Goal: Task Accomplishment & Management: Use online tool/utility

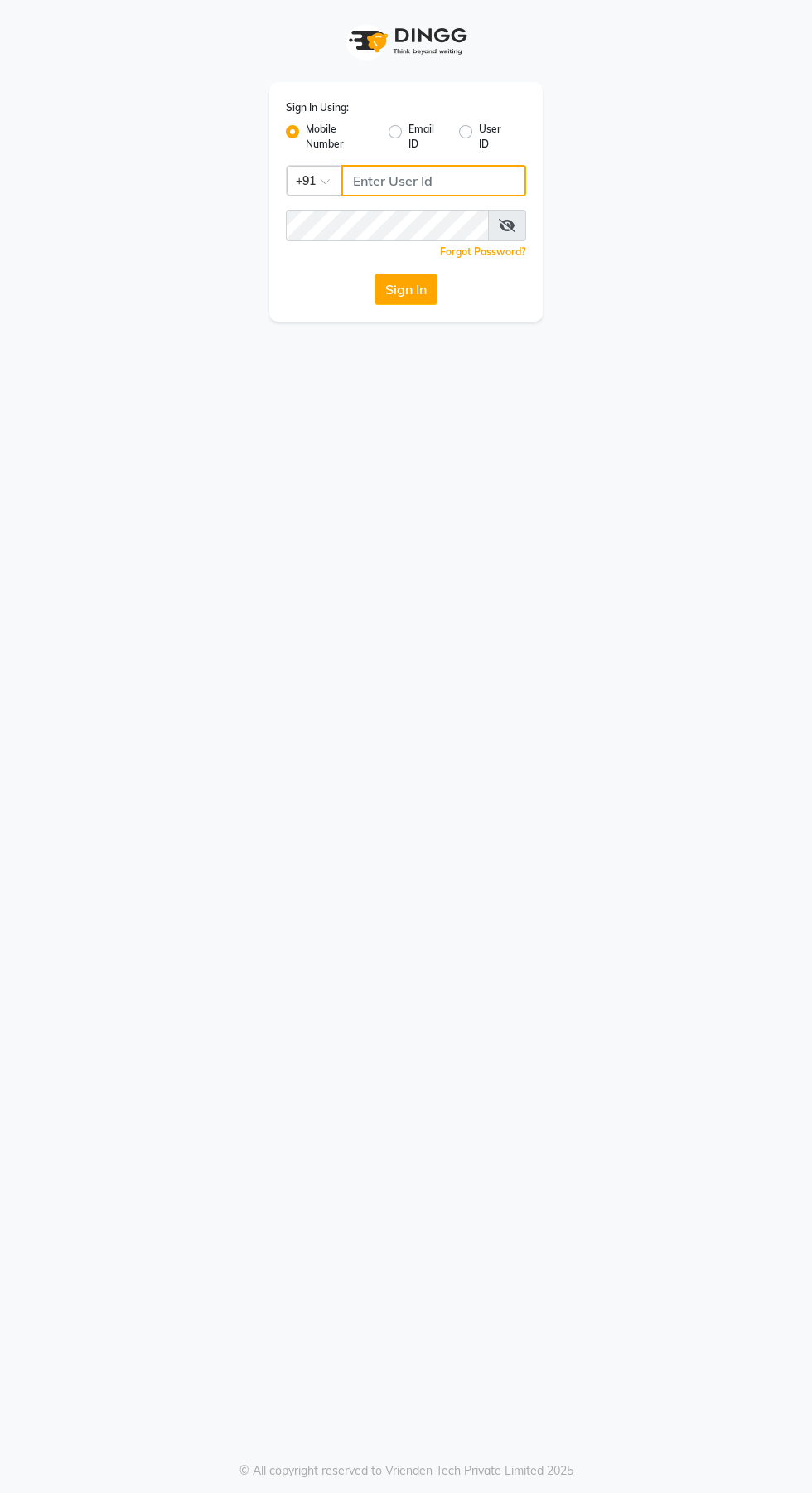
click at [430, 181] on input "Username" at bounding box center [433, 180] width 184 height 31
type input "7044537124"
click at [375, 274] on button "Sign In" at bounding box center [406, 289] width 63 height 31
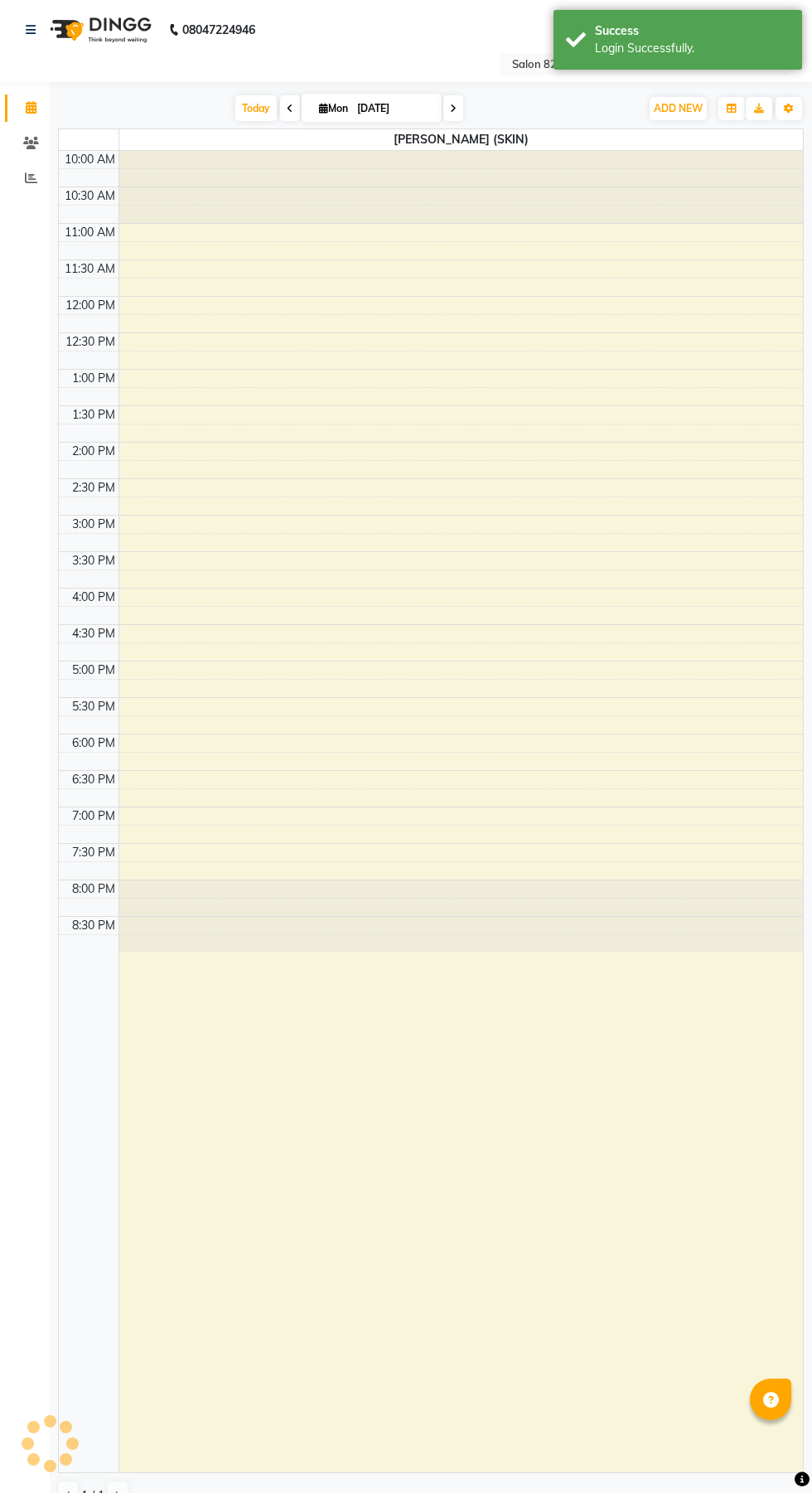
select select "en"
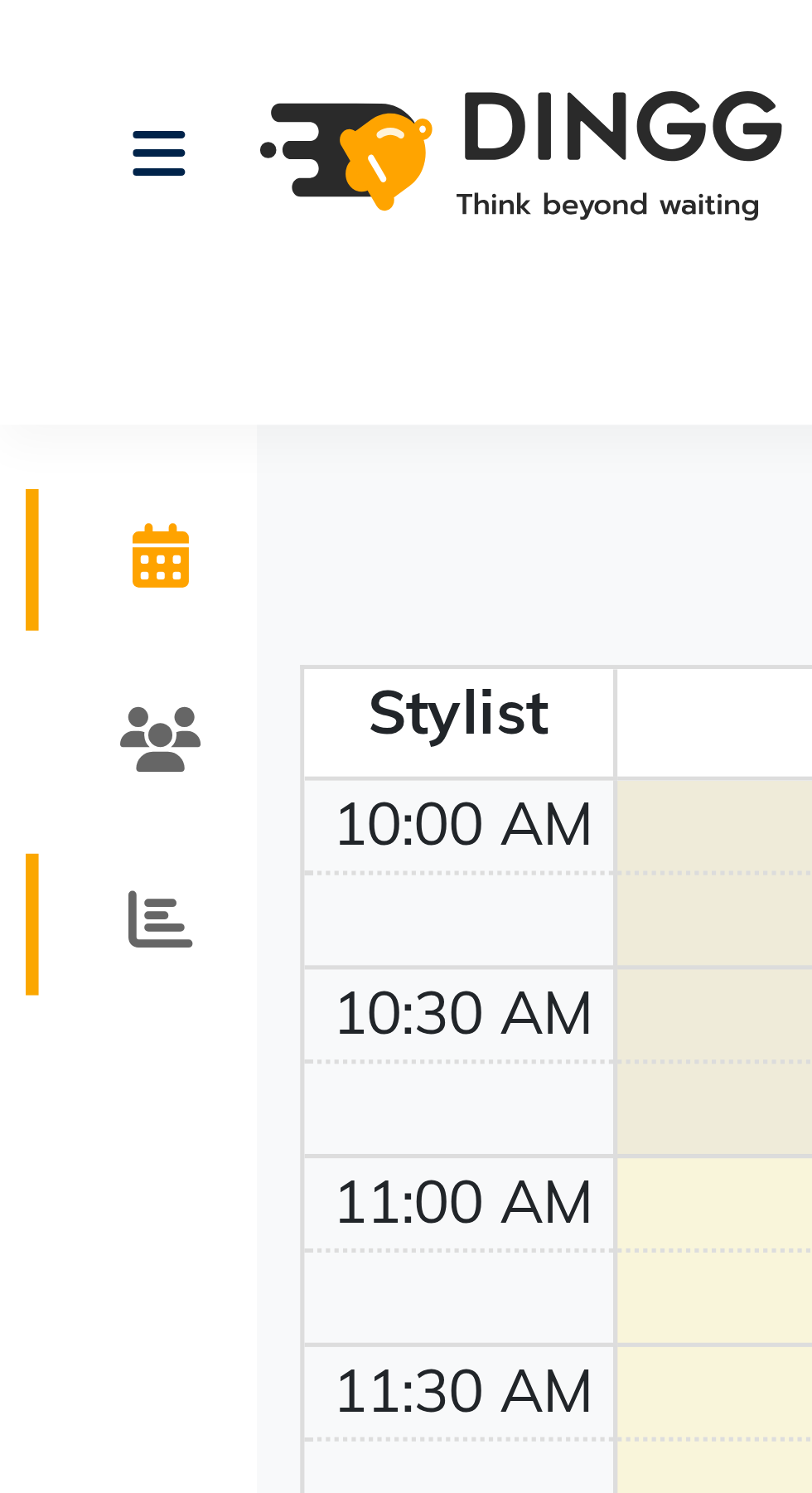
click at [32, 176] on icon at bounding box center [31, 178] width 12 height 12
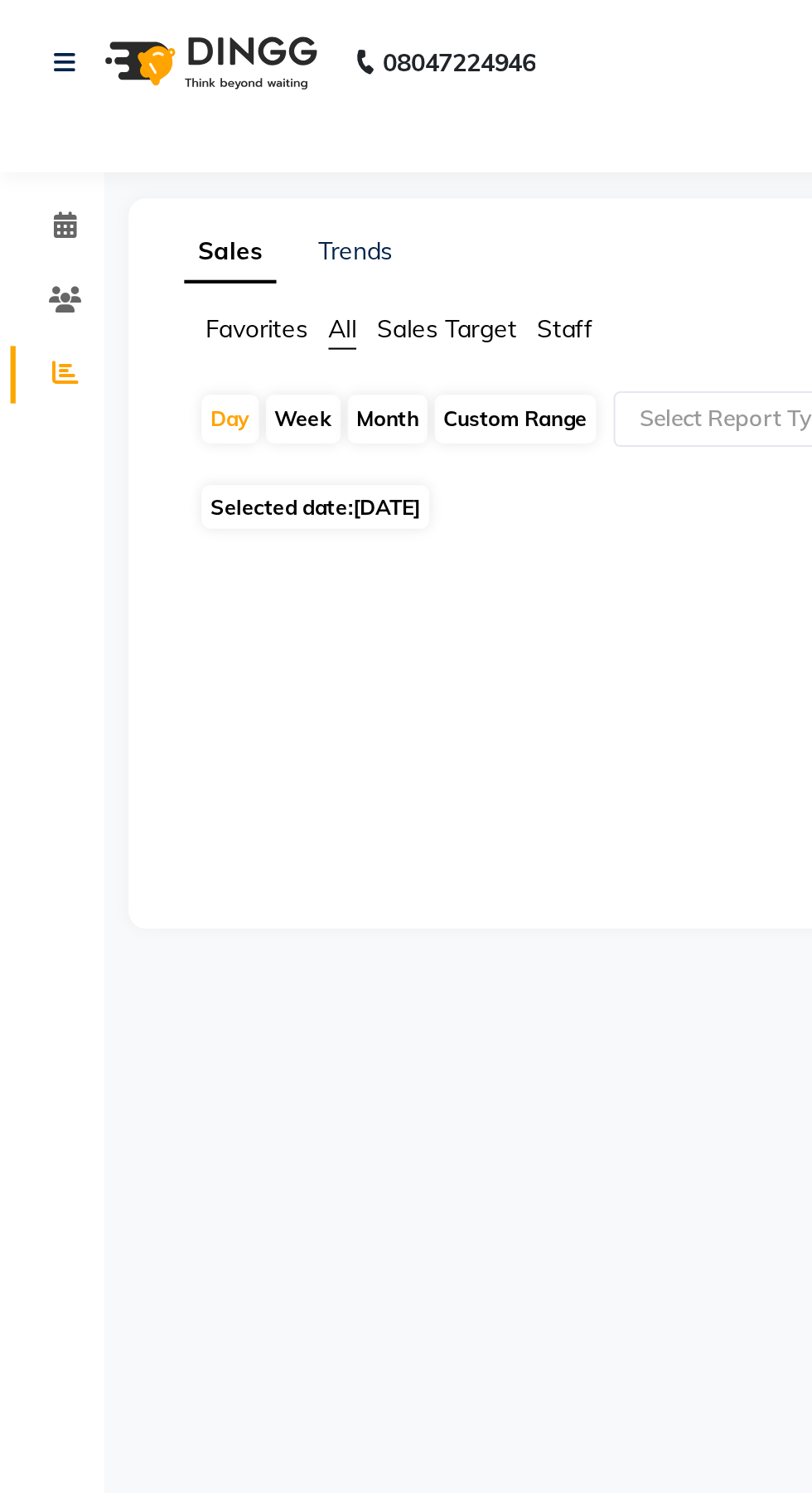
click at [184, 202] on div "Month" at bounding box center [184, 199] width 38 height 23
select select "9"
select select "2025"
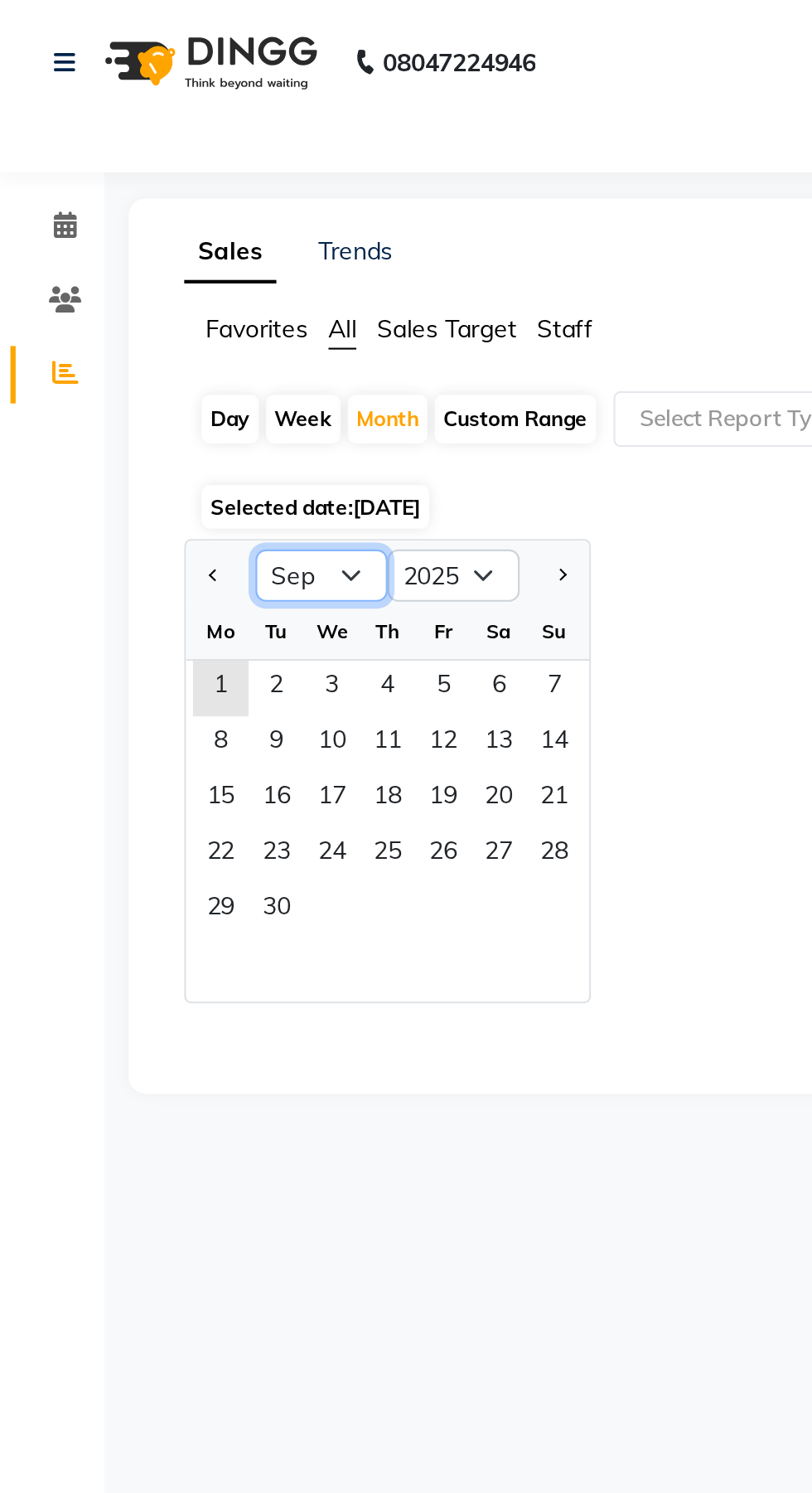
click at [164, 273] on select "Jan Feb Mar Apr May Jun [DATE] Aug Sep Oct Nov Dec" at bounding box center [153, 274] width 63 height 25
select select "8"
click at [122, 262] on select "Jan Feb Mar Apr May Jun [DATE] Aug Sep Oct Nov Dec" at bounding box center [153, 274] width 63 height 25
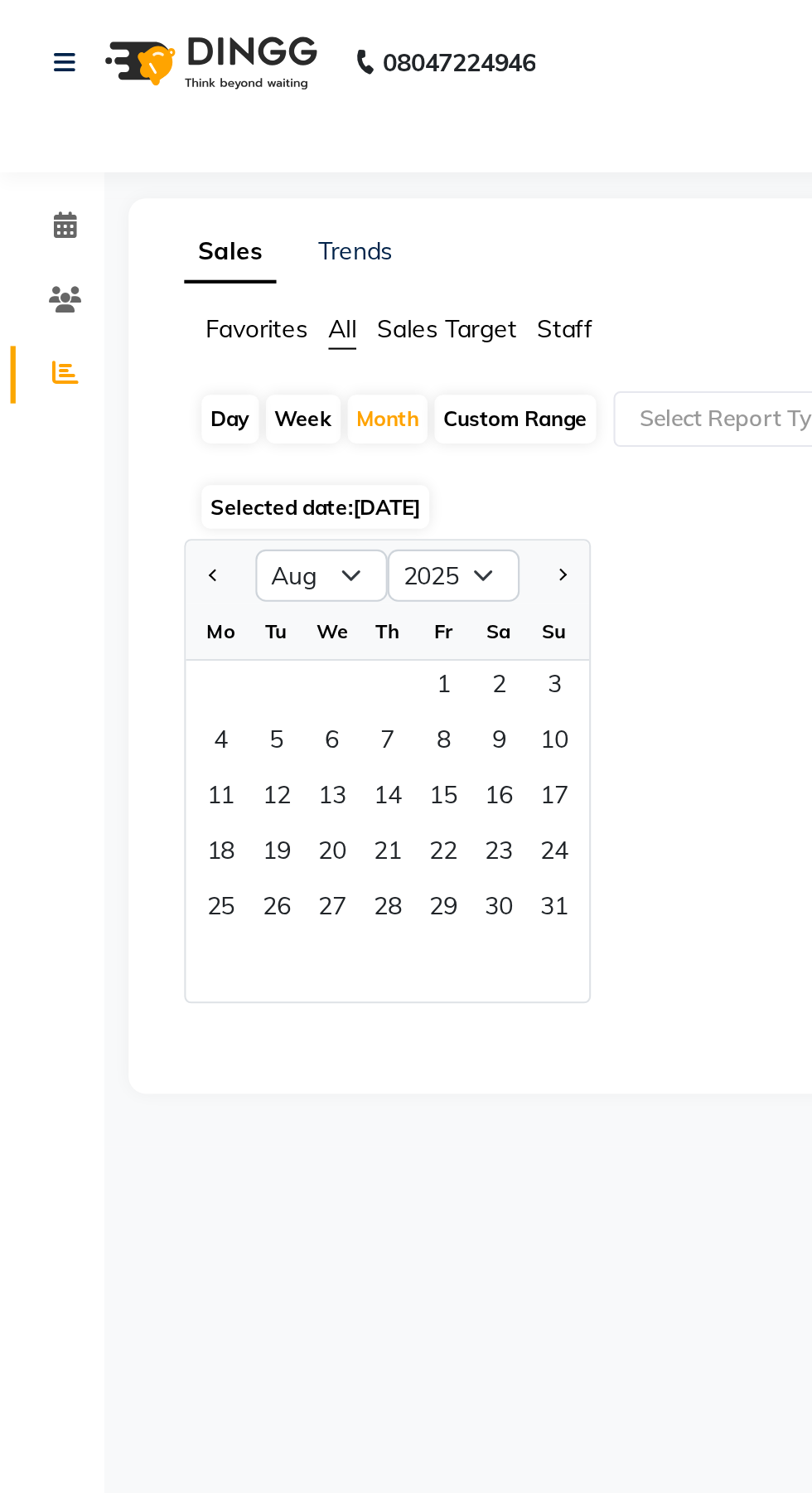
click at [211, 326] on span "1" at bounding box center [211, 328] width 27 height 27
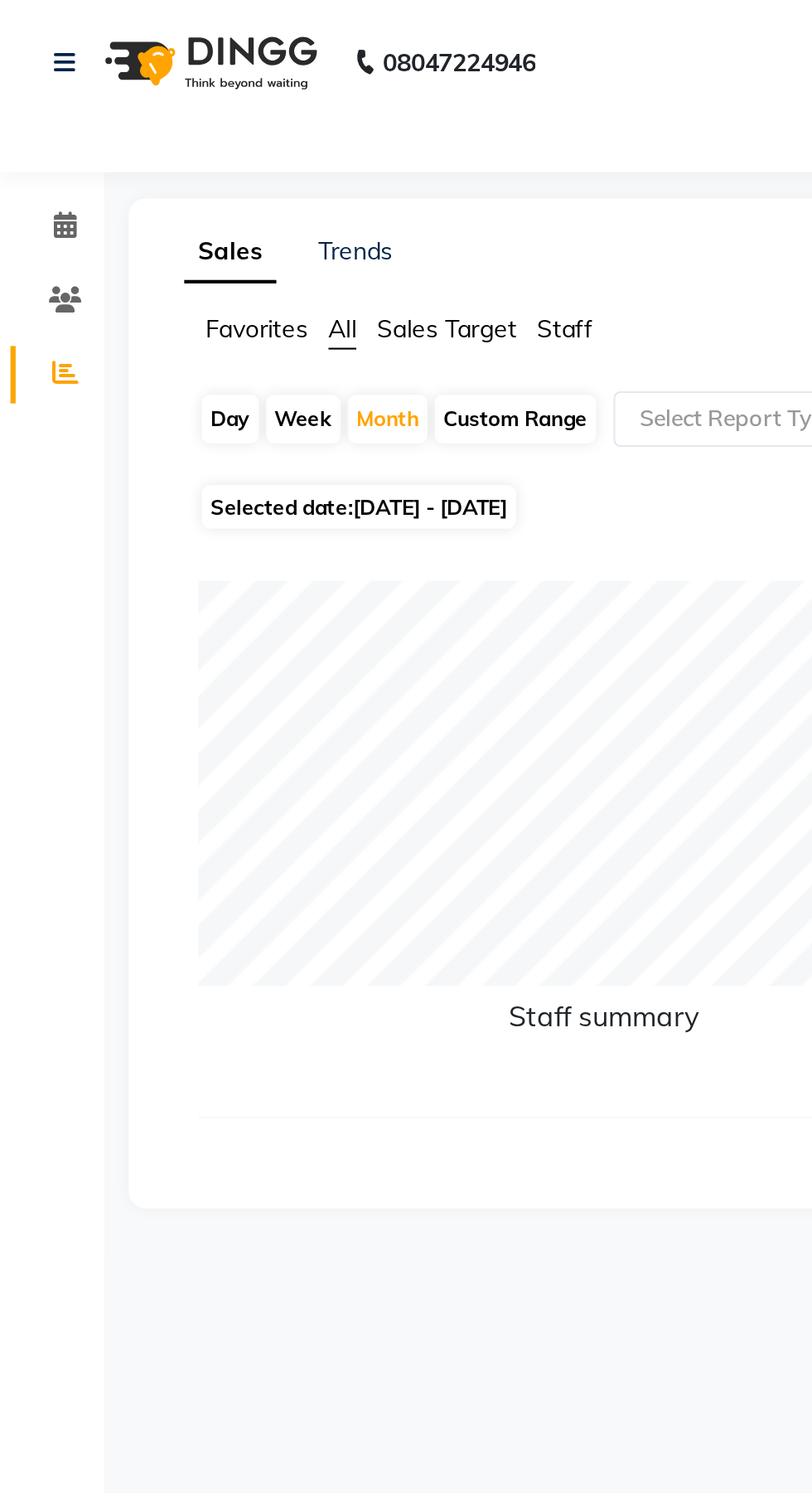
click at [350, 200] on input "text" at bounding box center [421, 199] width 239 height 16
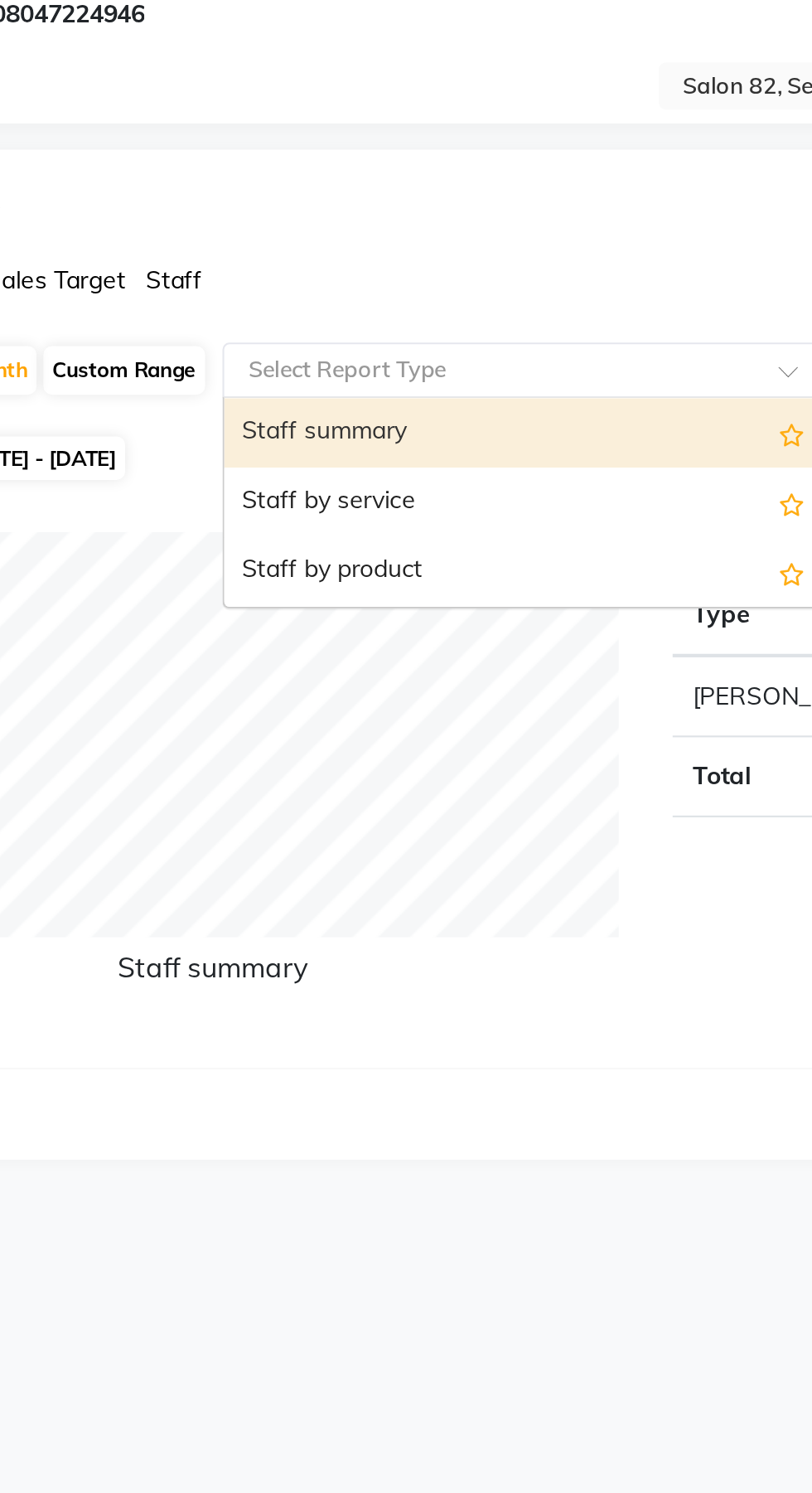
click at [428, 281] on div "Staff by product" at bounding box center [437, 296] width 288 height 33
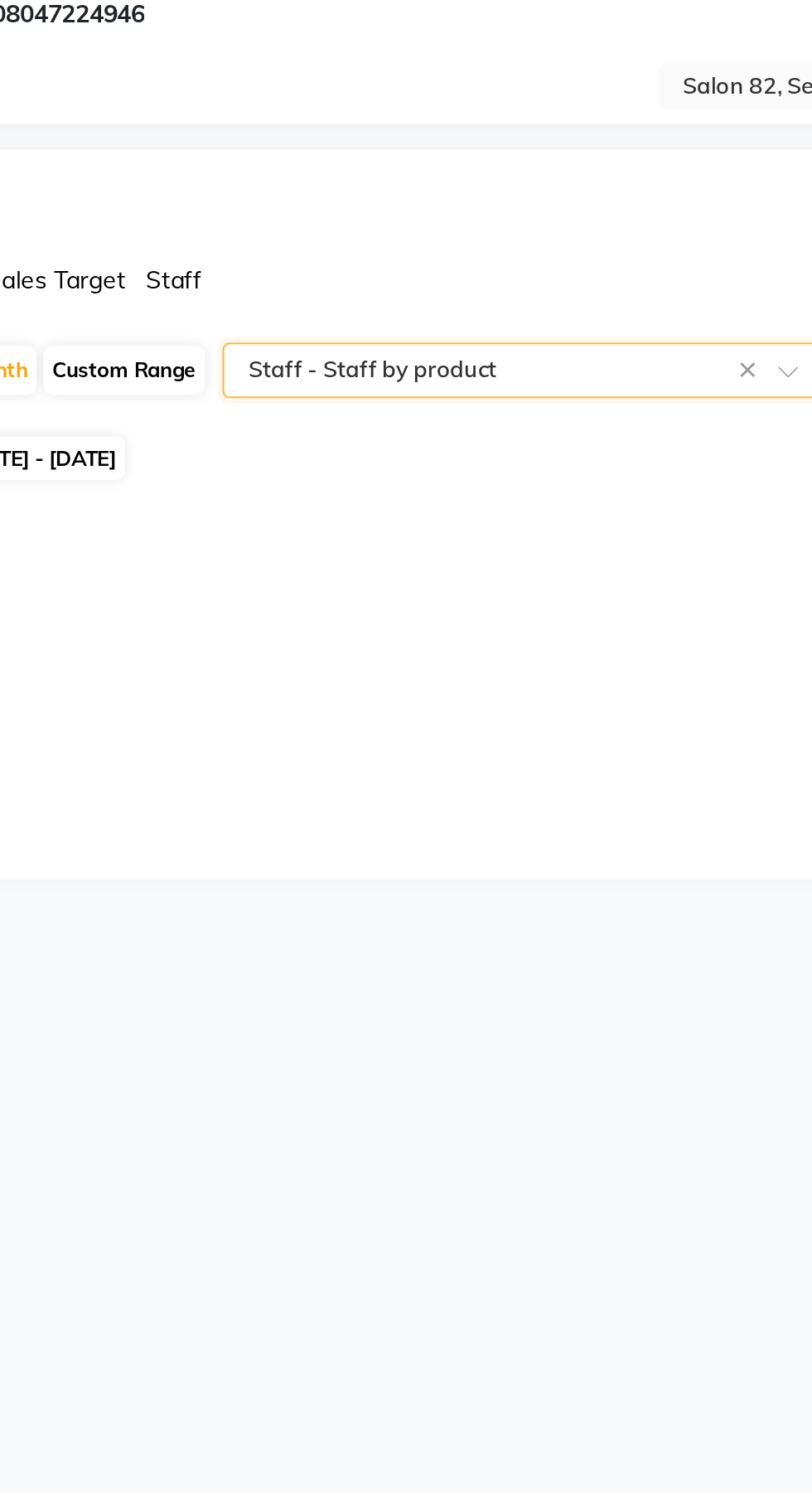
select select "csv"
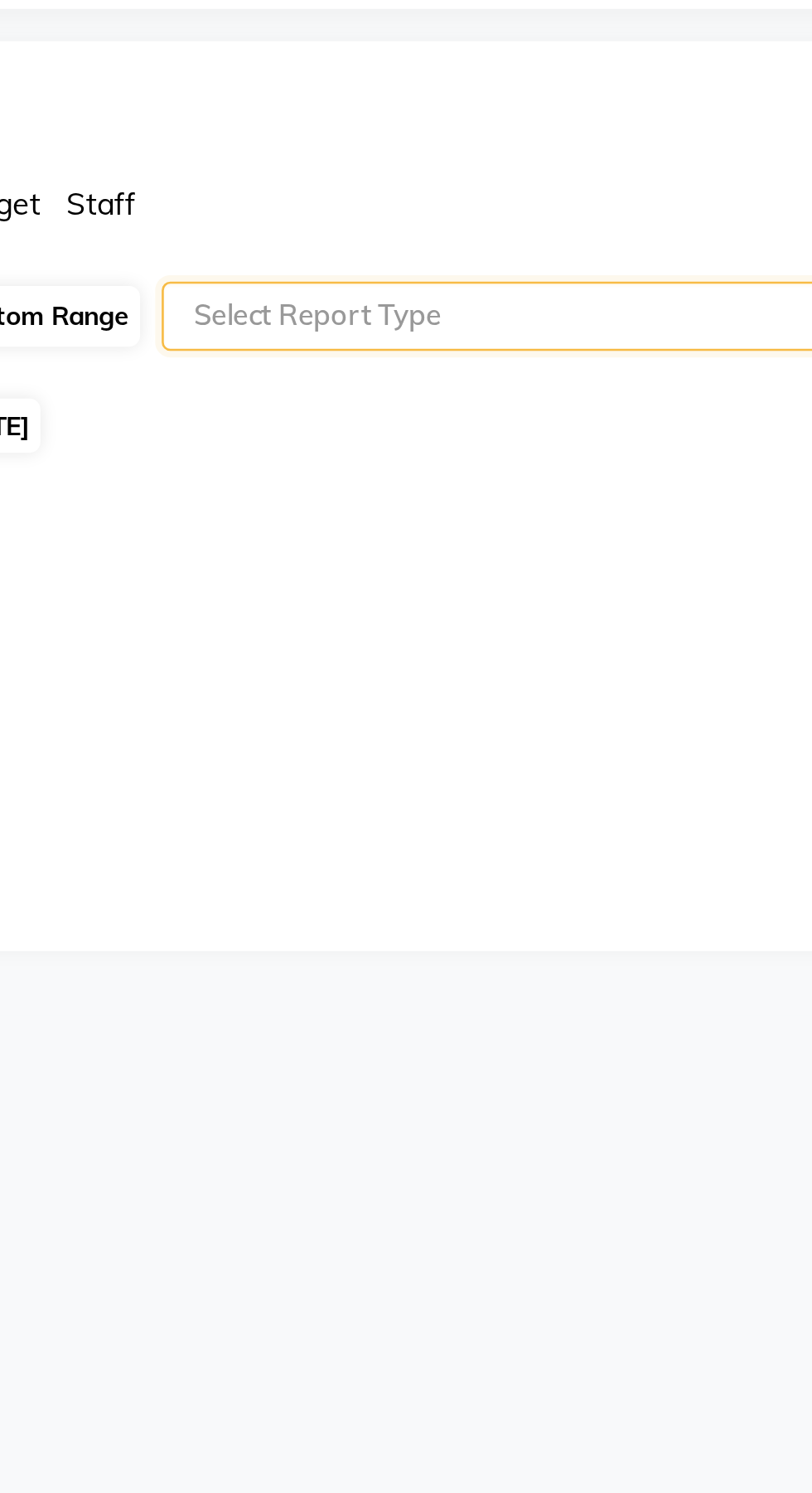
click at [431, 195] on input "text" at bounding box center [421, 199] width 239 height 16
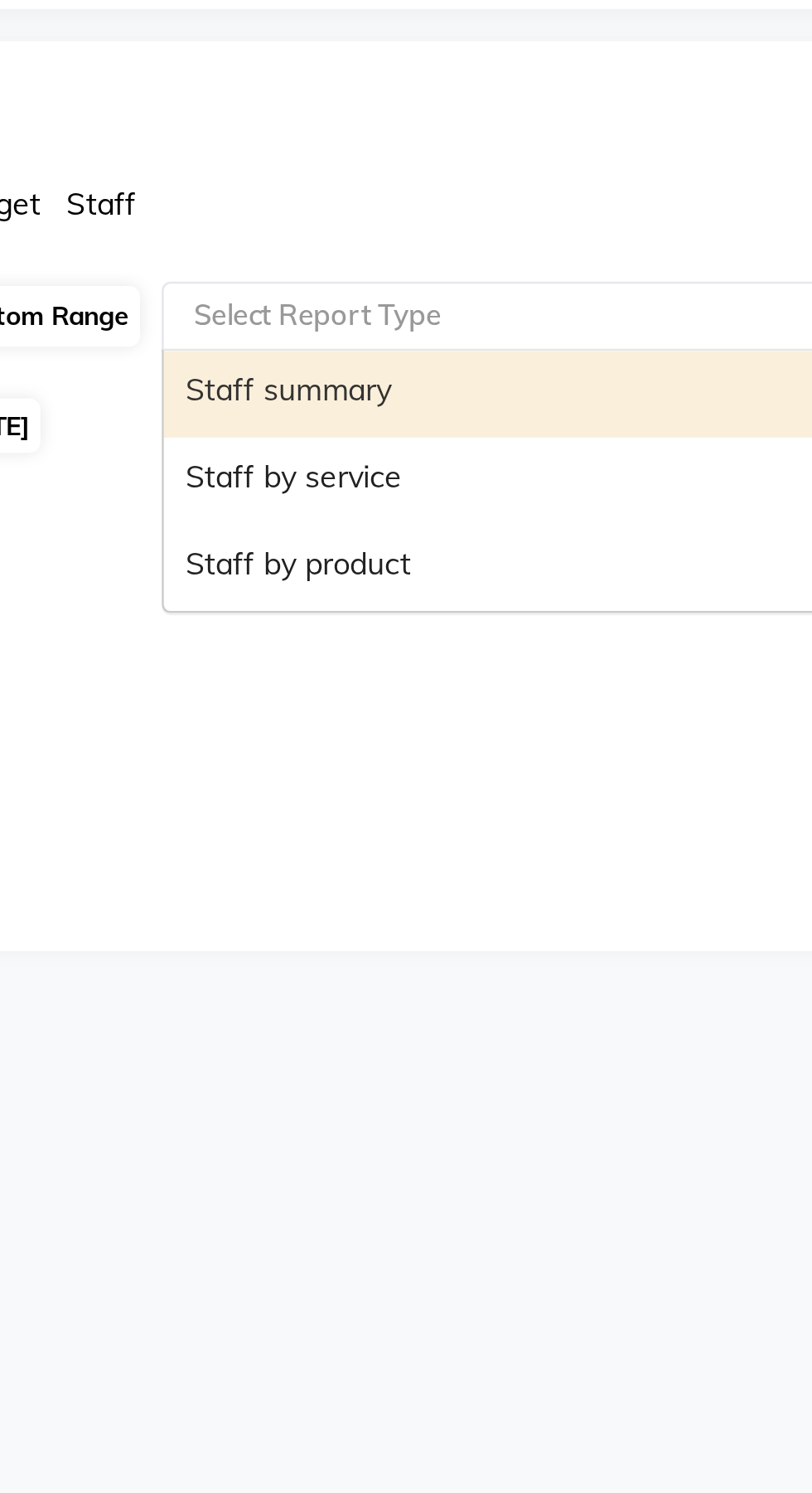
click at [392, 265] on div "Staff by service" at bounding box center [437, 262] width 288 height 33
select select "csv"
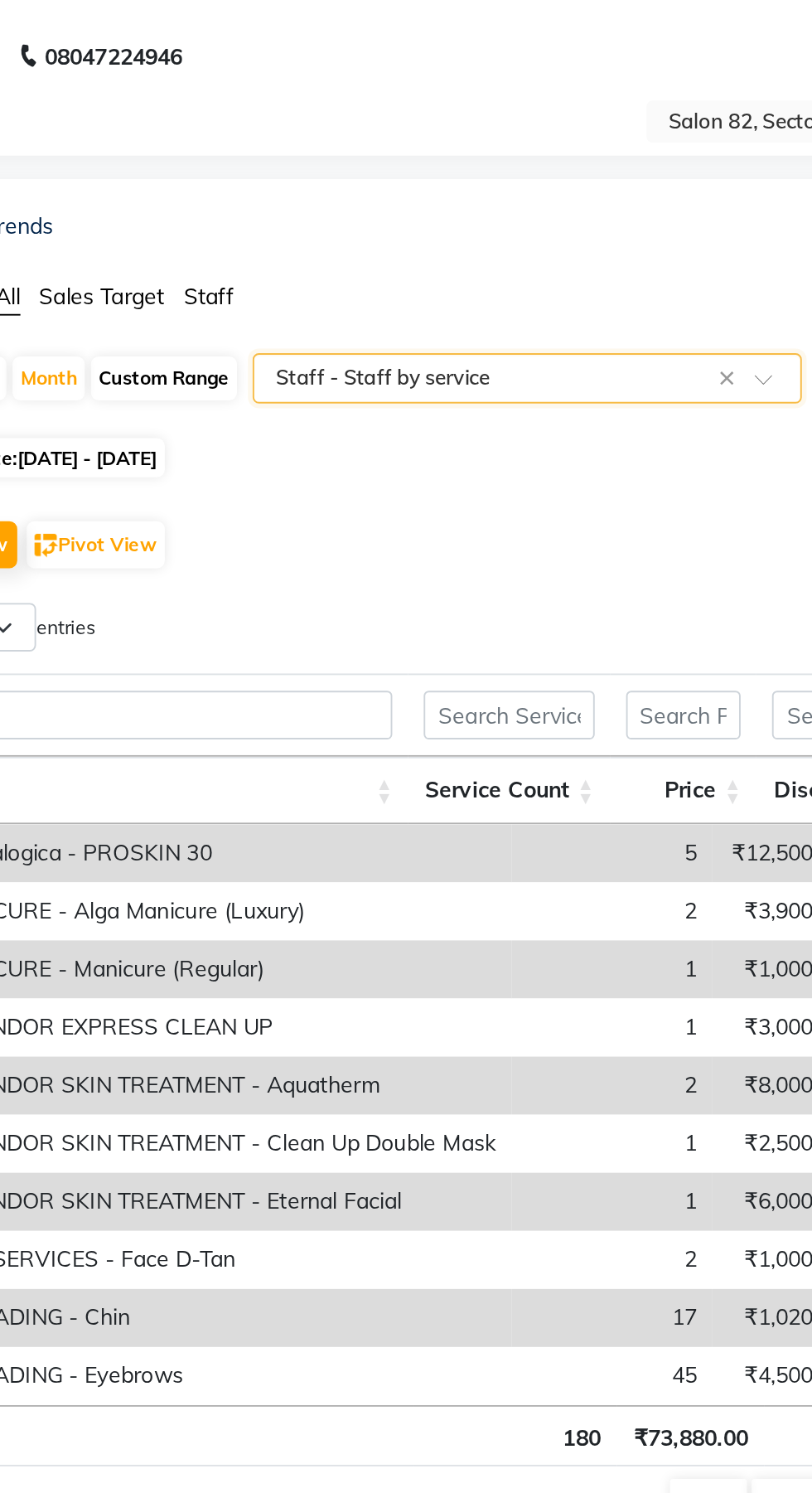
scroll to position [0, 316]
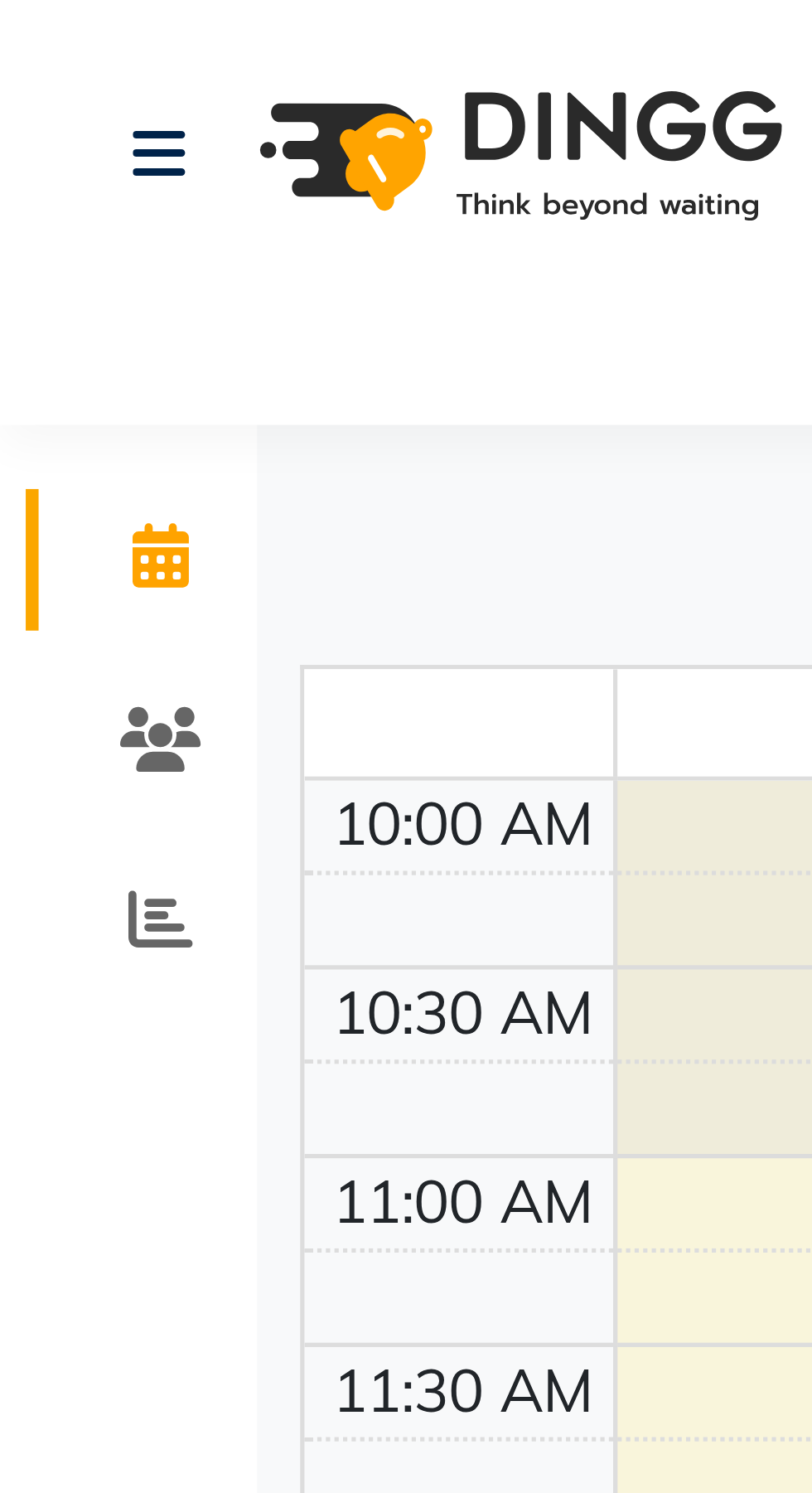
select select "en"
